Goal: Obtain resource: Obtain resource

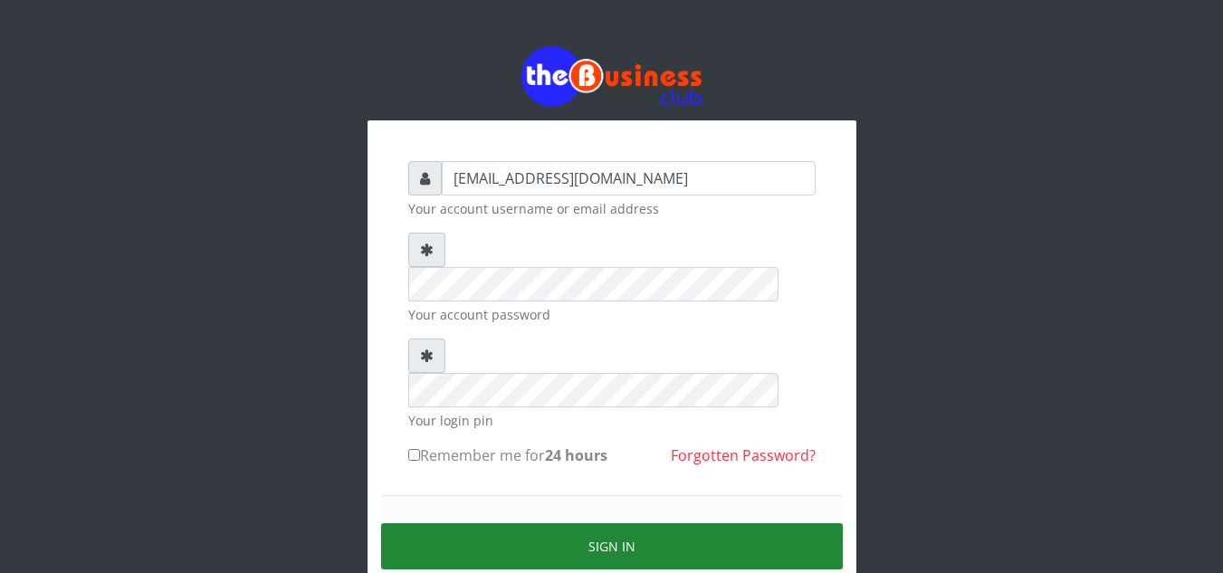
click at [598, 523] on button "Sign in" at bounding box center [612, 546] width 462 height 46
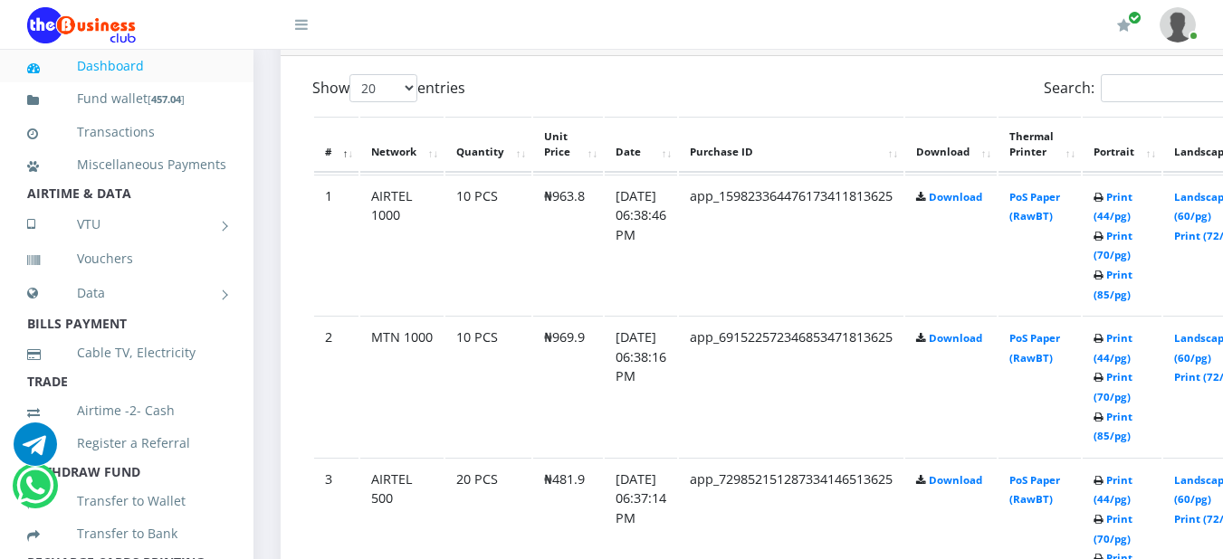
scroll to position [1006, 0]
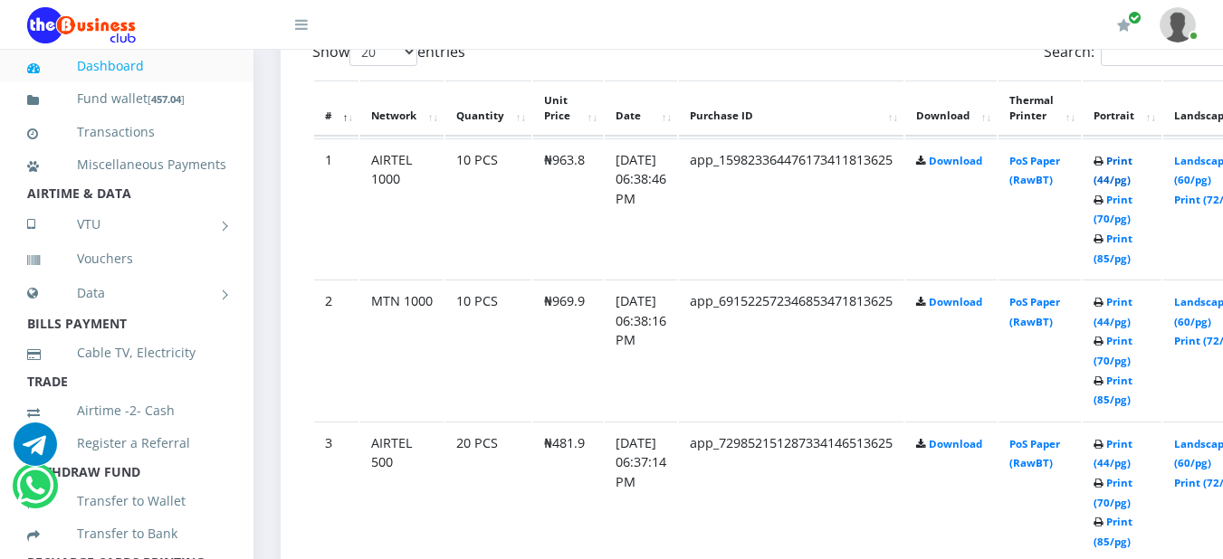
click at [1132, 159] on link "Print (44/pg)" at bounding box center [1112, 170] width 39 height 33
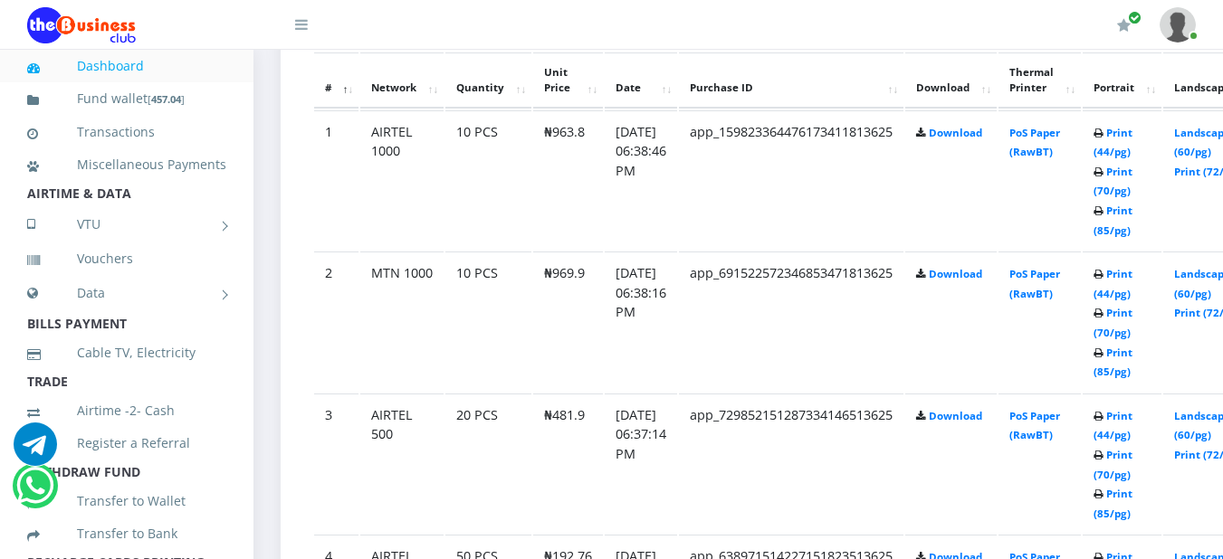
click at [1137, 286] on td "Print (44/pg) Print (70/pg) Print (85/pg)" at bounding box center [1121, 322] width 79 height 140
click at [1132, 281] on link "Print (44/pg)" at bounding box center [1112, 283] width 39 height 33
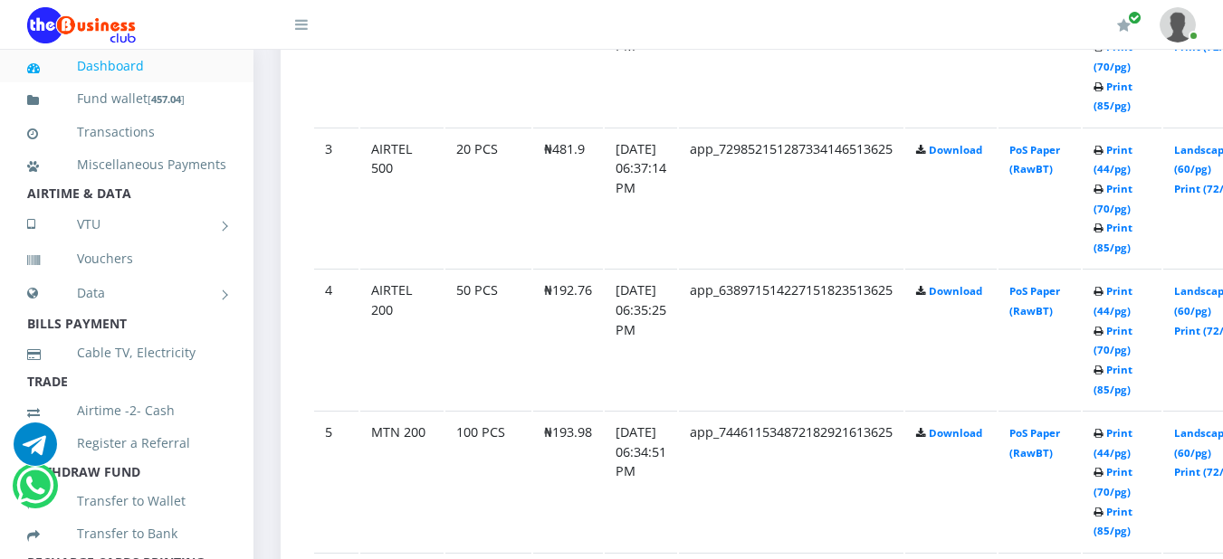
scroll to position [1337, 0]
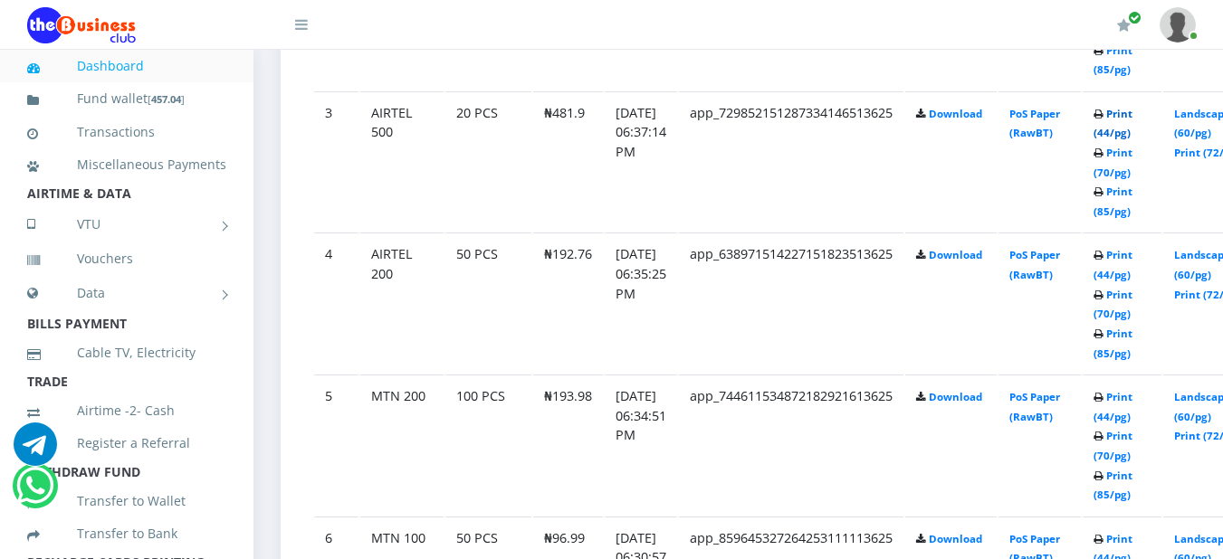
click at [1132, 120] on link "Print (44/pg)" at bounding box center [1112, 123] width 39 height 33
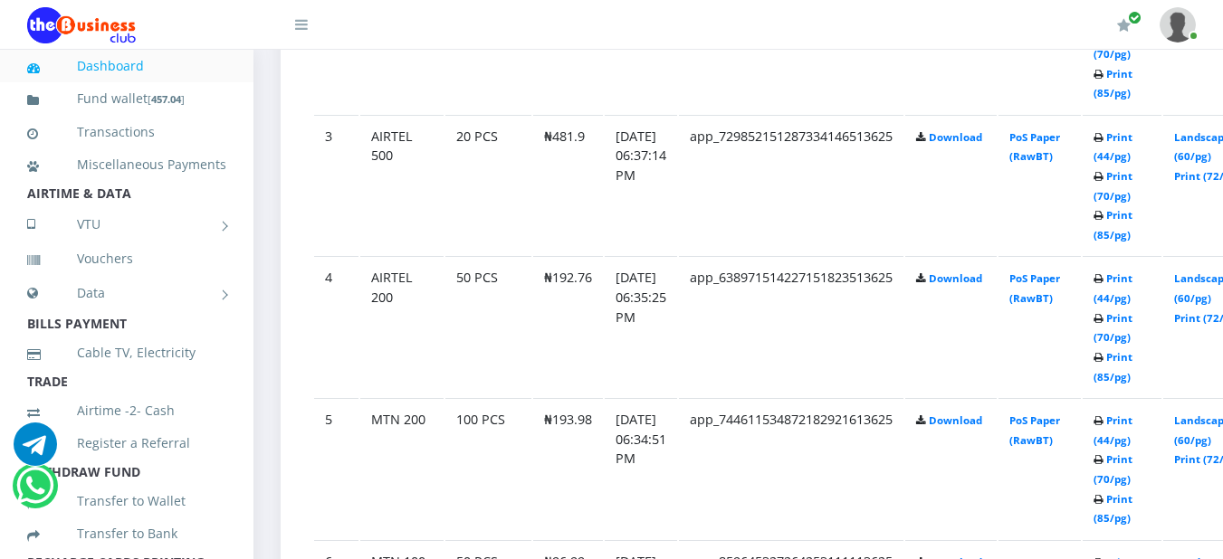
scroll to position [1349, 0]
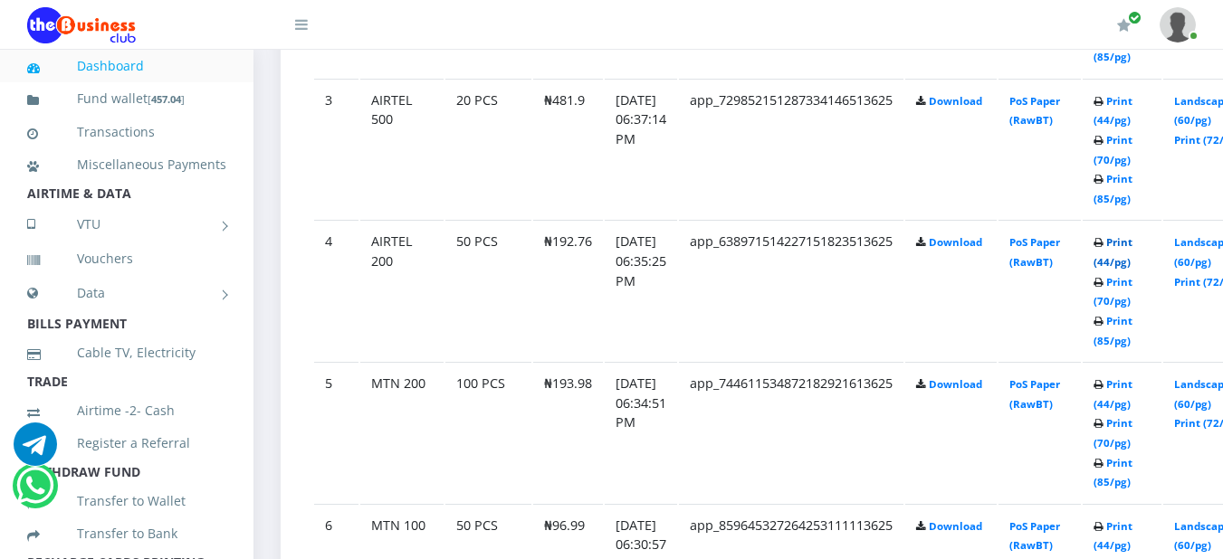
click at [1132, 251] on link "Print (44/pg)" at bounding box center [1112, 251] width 39 height 33
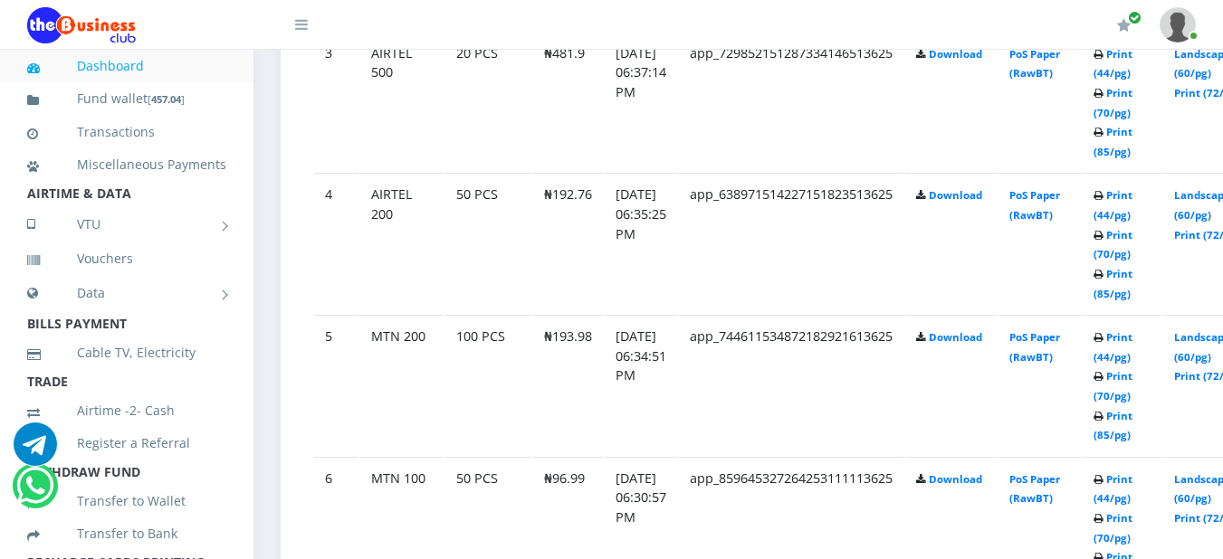
scroll to position [1398, 0]
click at [1132, 342] on link "Print (44/pg)" at bounding box center [1112, 344] width 39 height 33
click at [1132, 343] on link "Print (44/pg)" at bounding box center [1112, 344] width 39 height 33
click at [1103, 338] on icon at bounding box center [1098, 336] width 10 height 11
click at [1132, 338] on link "Print (44/pg)" at bounding box center [1112, 344] width 39 height 33
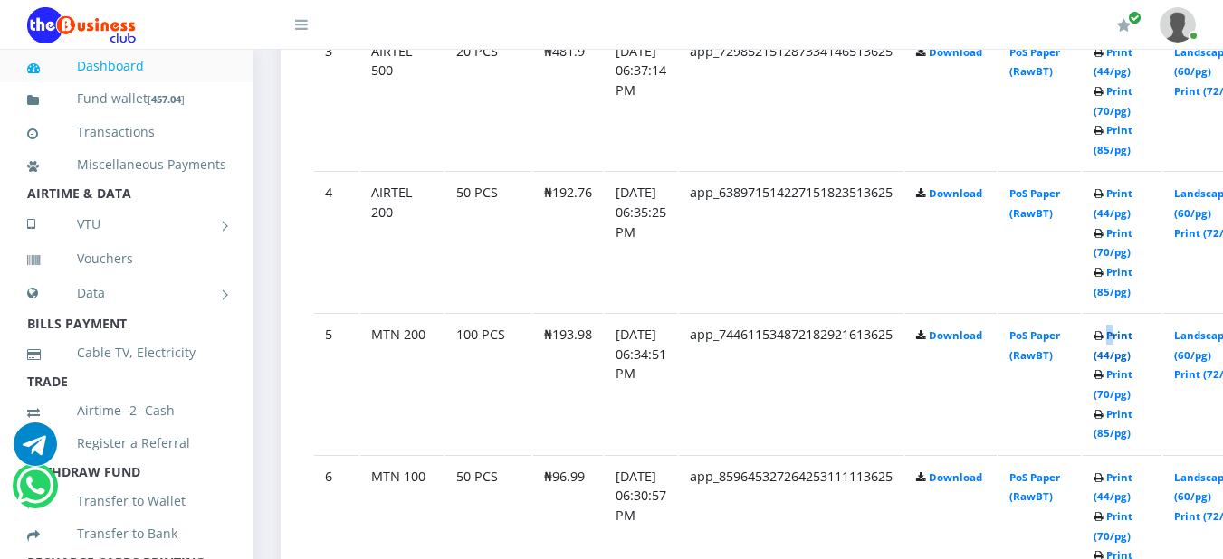
drag, startPoint x: 1137, startPoint y: 347, endPoint x: 1138, endPoint y: 335, distance: 11.8
click at [1138, 335] on td "Print (44/pg) Print (70/pg) Print (85/pg)" at bounding box center [1121, 383] width 79 height 140
click at [1132, 340] on link "Print (44/pg)" at bounding box center [1112, 344] width 39 height 33
click at [1081, 325] on td "PoS Paper (RawBT)" at bounding box center [1039, 383] width 82 height 140
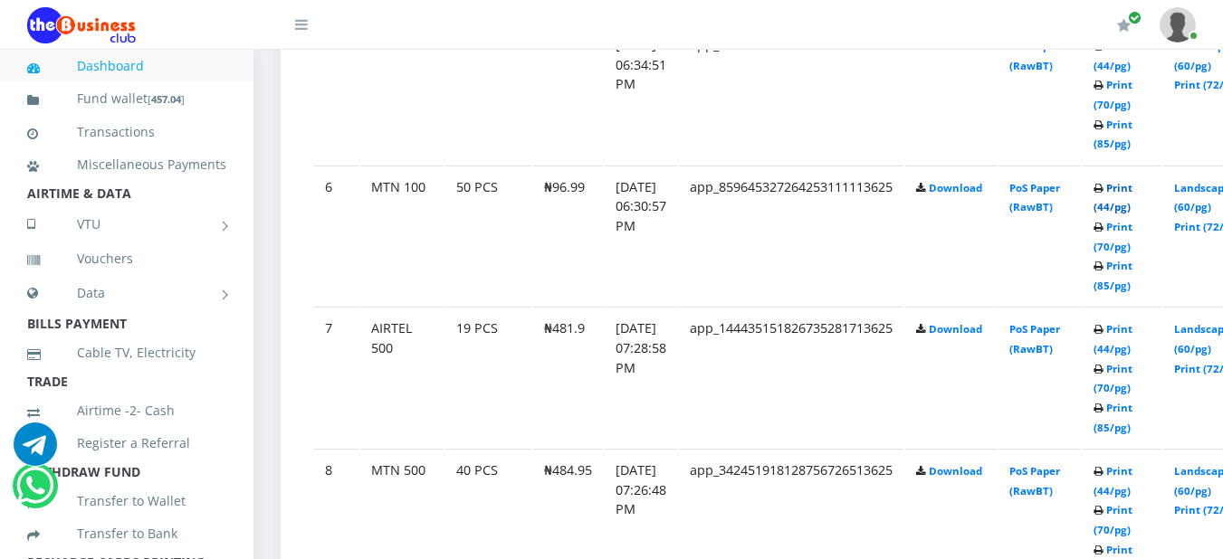
click at [1132, 195] on link "Print (44/pg)" at bounding box center [1112, 197] width 39 height 33
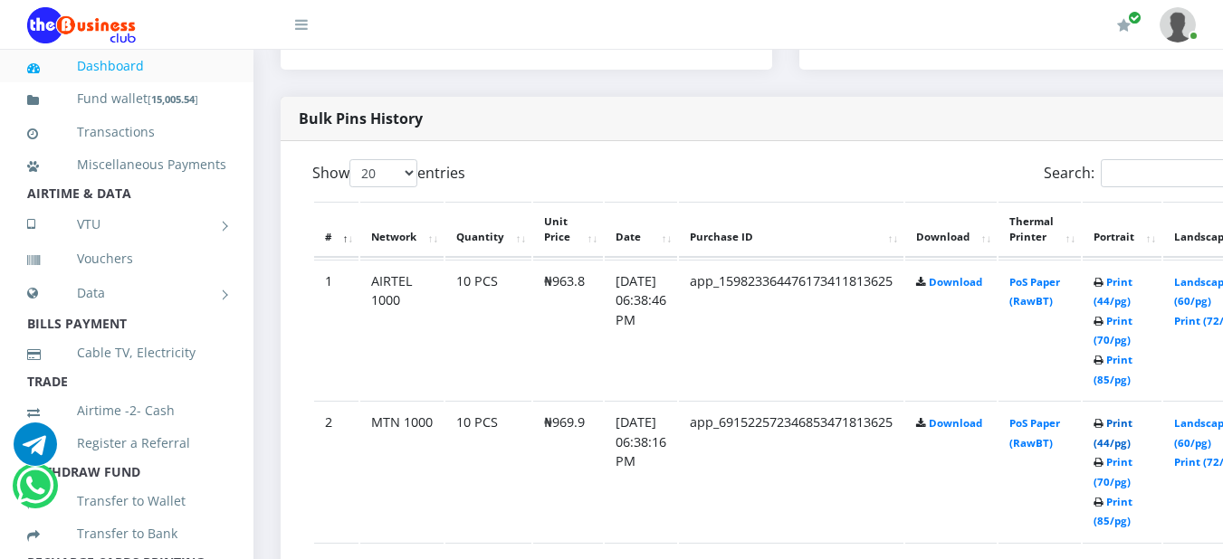
click at [1132, 433] on link "Print (44/pg)" at bounding box center [1112, 432] width 39 height 33
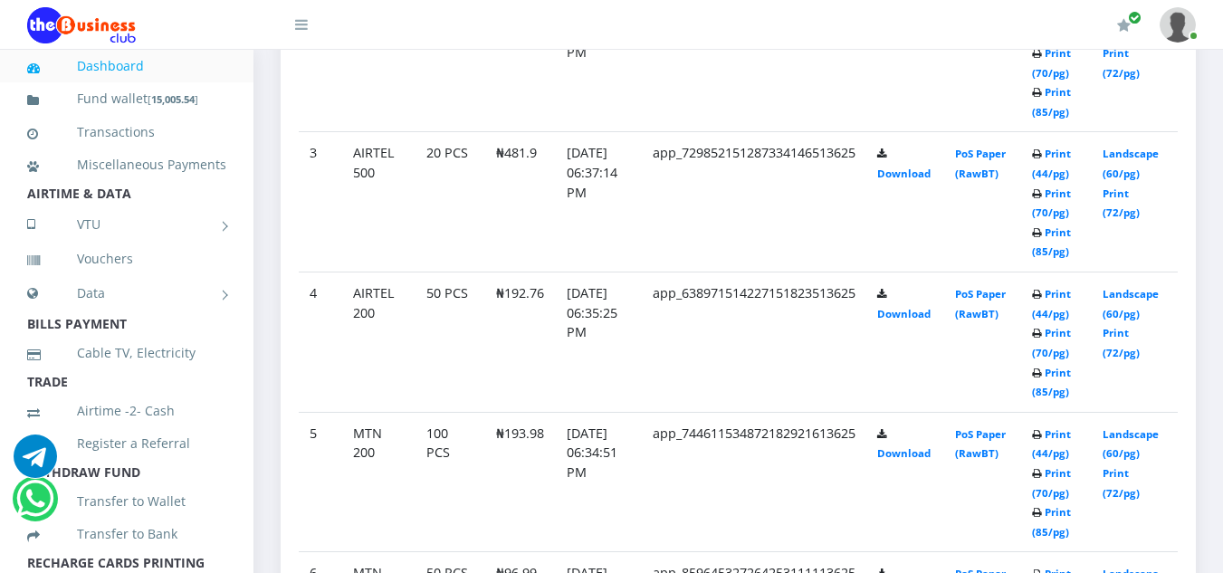
scroll to position [1158, 0]
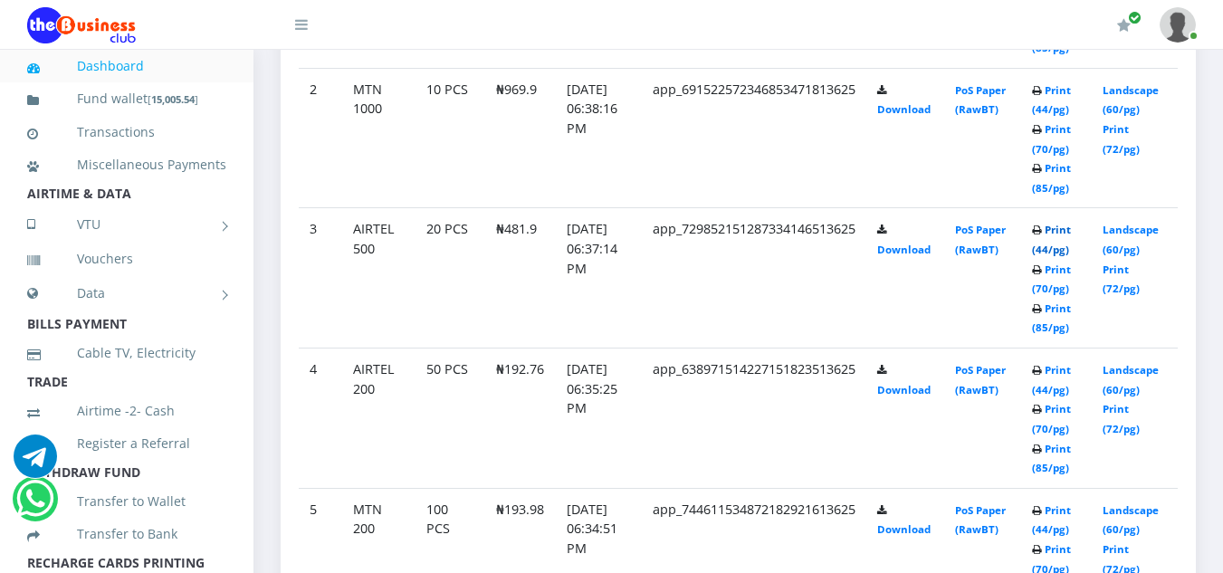
click at [1063, 234] on link "Print (44/pg)" at bounding box center [1051, 239] width 39 height 33
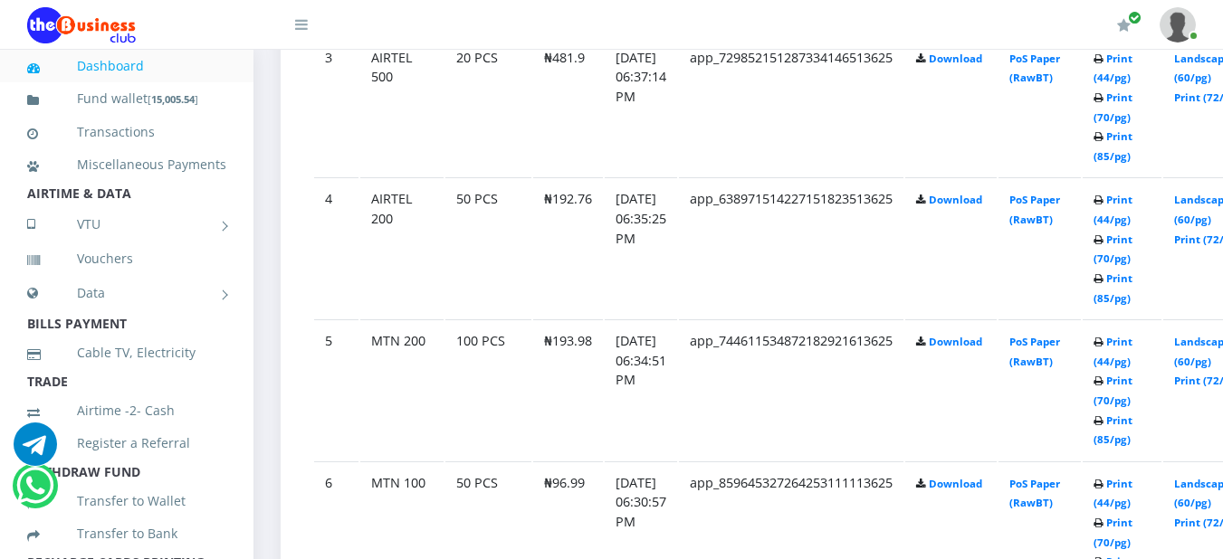
scroll to position [1428, 0]
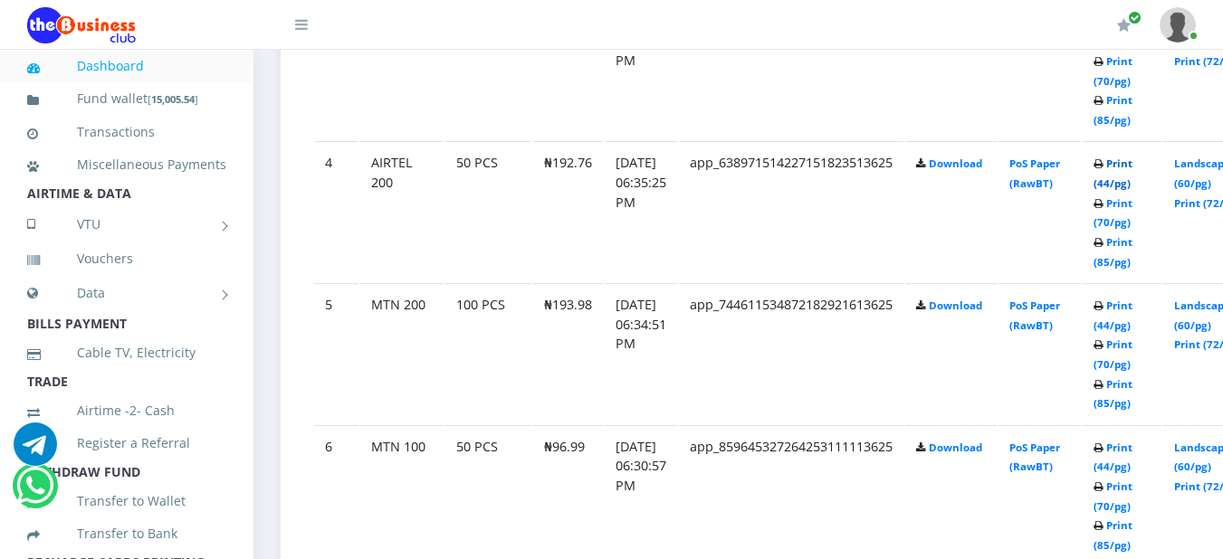
click at [1132, 173] on link "Print (44/pg)" at bounding box center [1112, 173] width 39 height 33
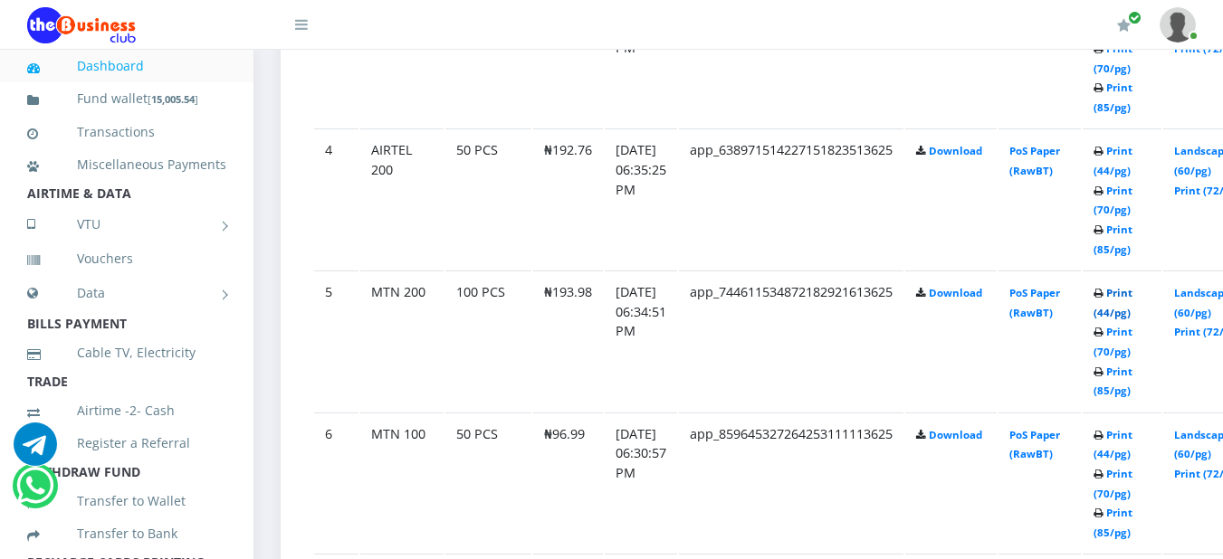
click at [1132, 298] on link "Print (44/pg)" at bounding box center [1112, 302] width 39 height 33
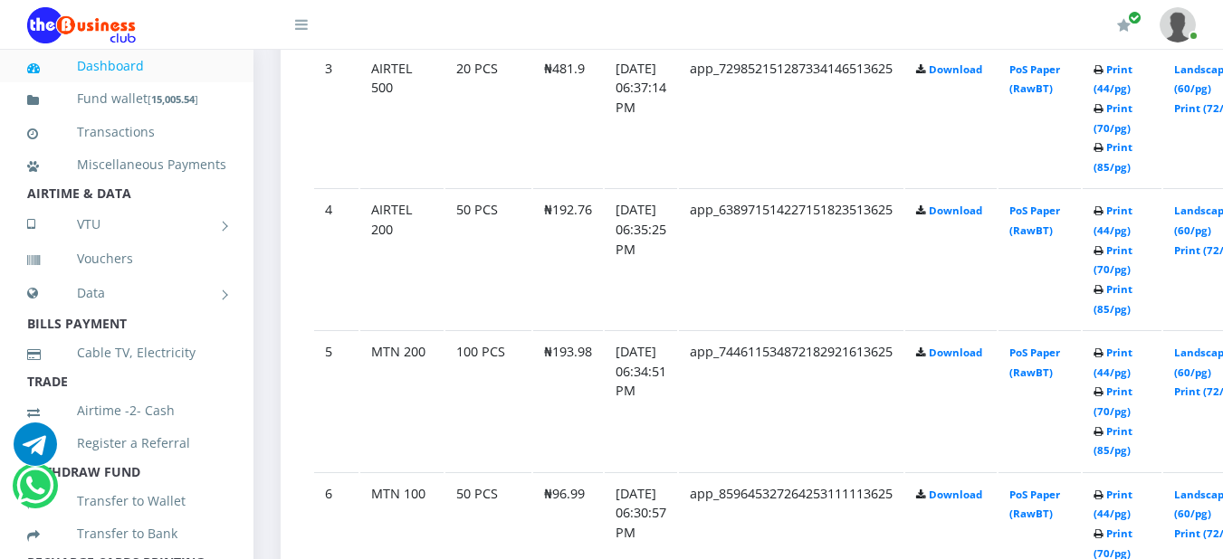
scroll to position [1441, 0]
